Goal: Information Seeking & Learning: Learn about a topic

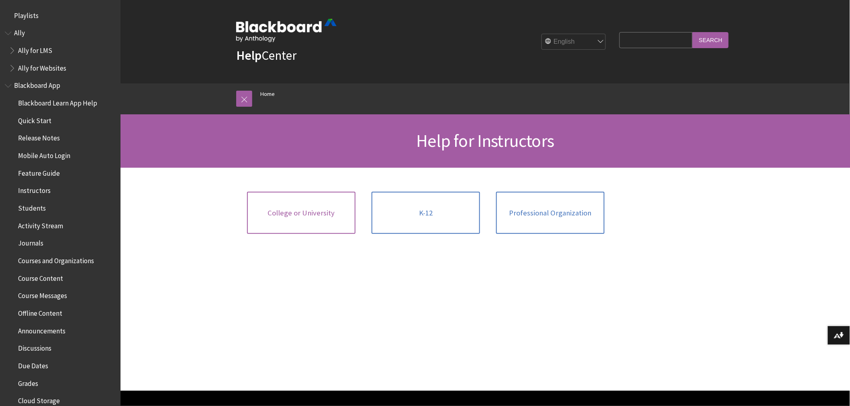
click at [338, 217] on link "College or University" at bounding box center [301, 213] width 108 height 43
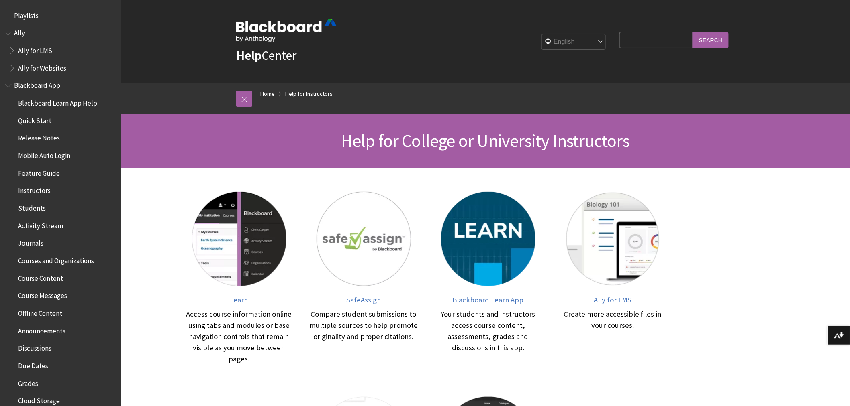
click at [644, 40] on input "Search Query" at bounding box center [655, 40] width 73 height 16
type input "ai conversation"
click at [692, 32] on input "Search" at bounding box center [710, 40] width 36 height 16
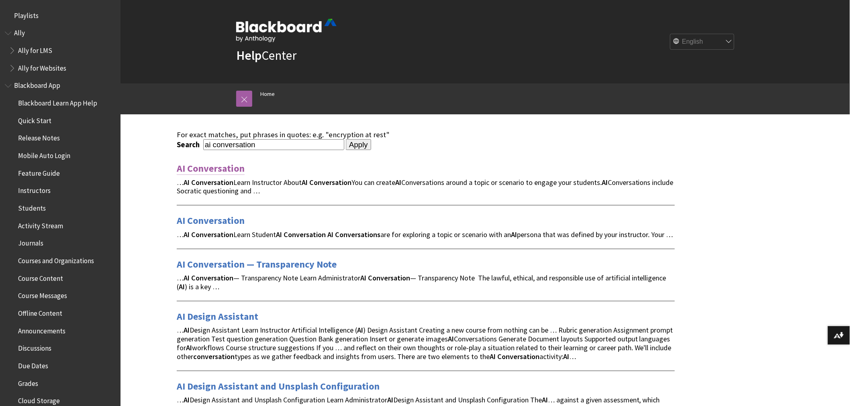
click at [210, 166] on link "AI Conversation" at bounding box center [211, 168] width 68 height 13
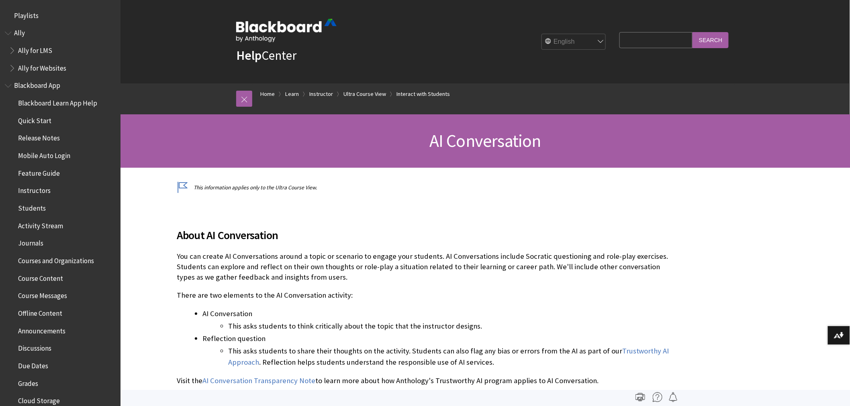
scroll to position [1170, 0]
